Goal: Transaction & Acquisition: Purchase product/service

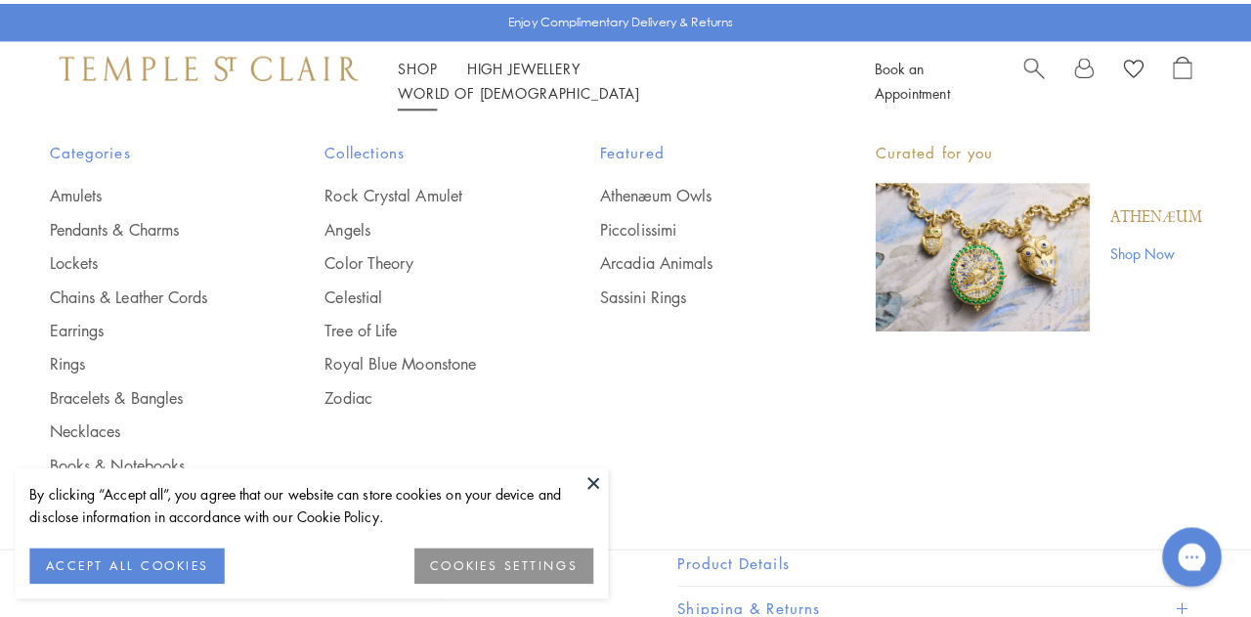
scroll to position [98, 0]
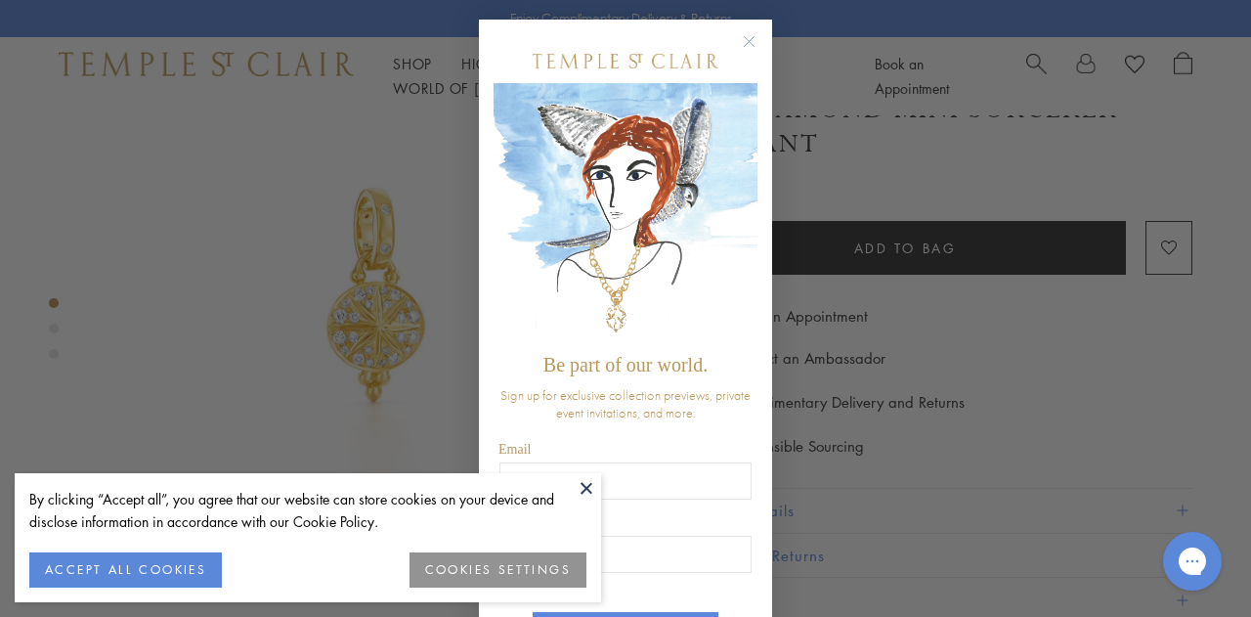
click at [1136, 157] on div "Close dialog Be part of our world. Sign up for exclusive collection previews, p…" at bounding box center [625, 308] width 1251 height 617
click at [1031, 71] on div "Close dialog Be part of our world. Sign up for exclusive collection previews, p…" at bounding box center [625, 308] width 1251 height 617
click at [745, 42] on circle "Close dialog" at bounding box center [749, 41] width 23 height 23
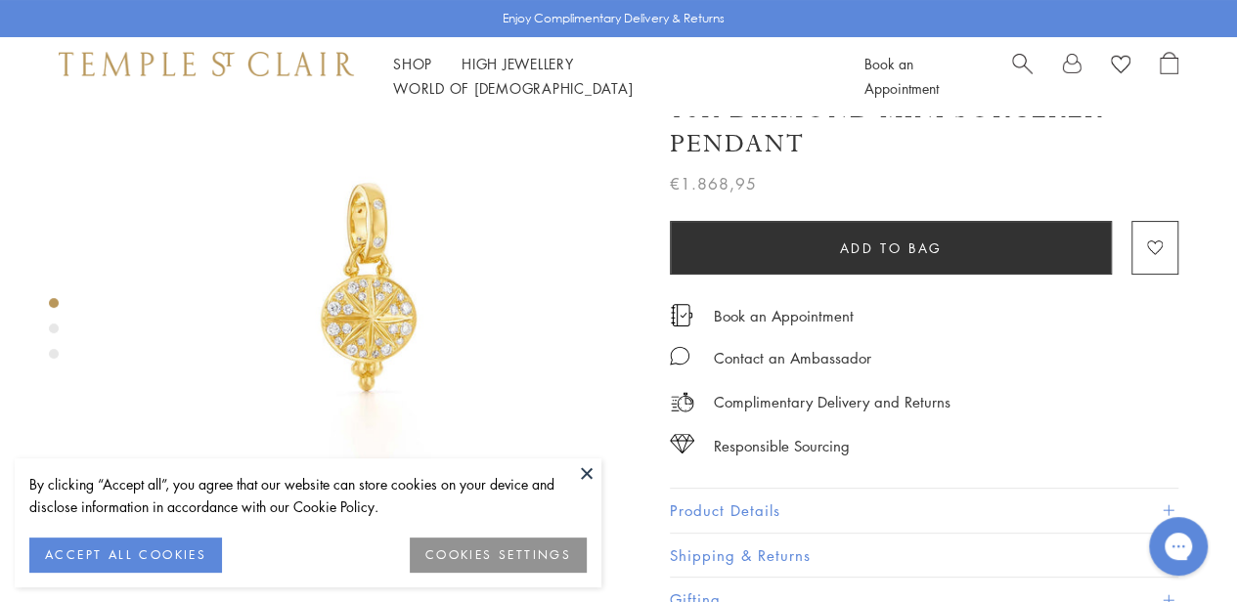
click at [1025, 72] on span "Search" at bounding box center [1022, 62] width 21 height 21
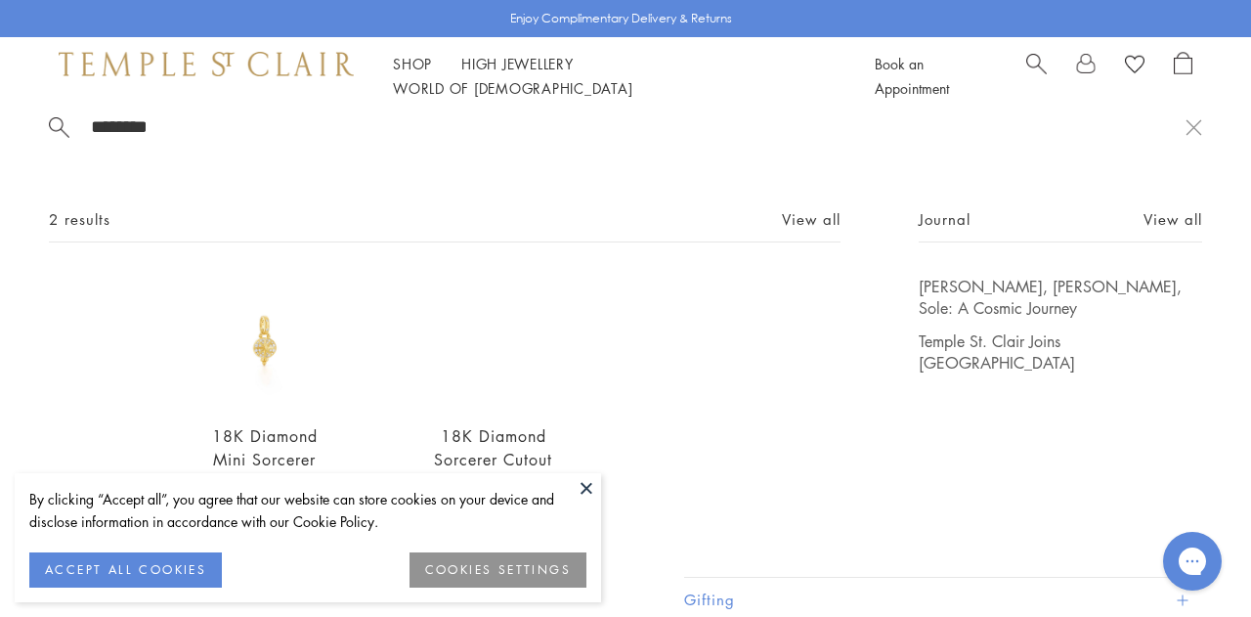
scroll to position [51, 0]
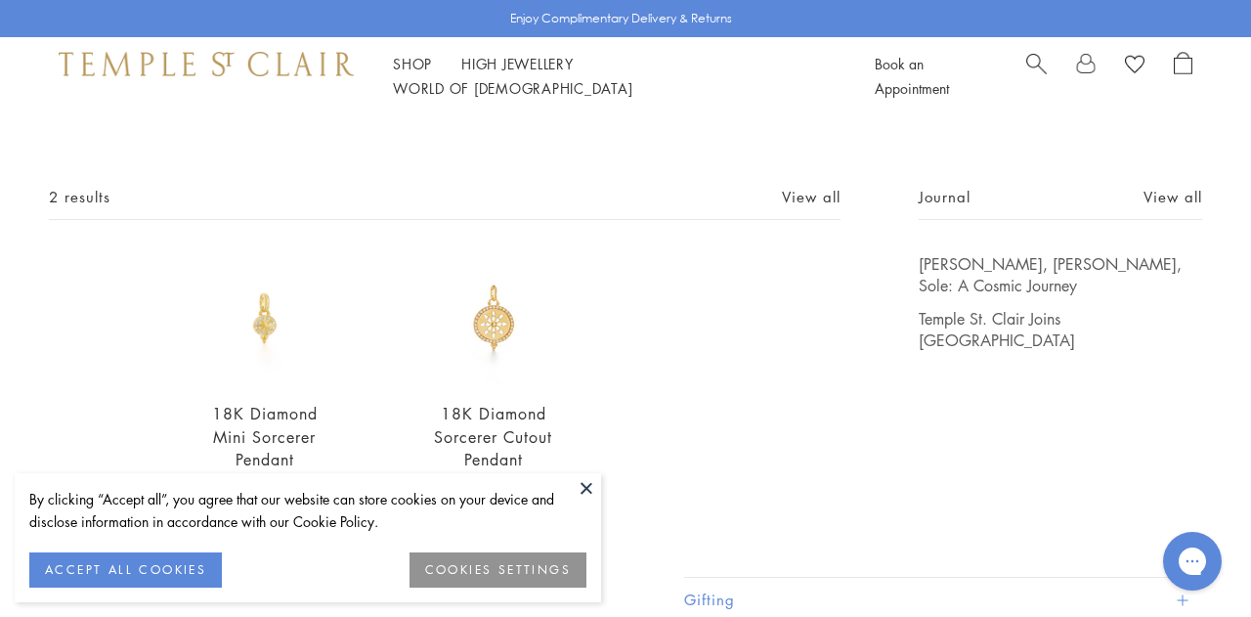
type input "********"
click at [499, 333] on img at bounding box center [493, 318] width 131 height 131
